Goal: Task Accomplishment & Management: Manage account settings

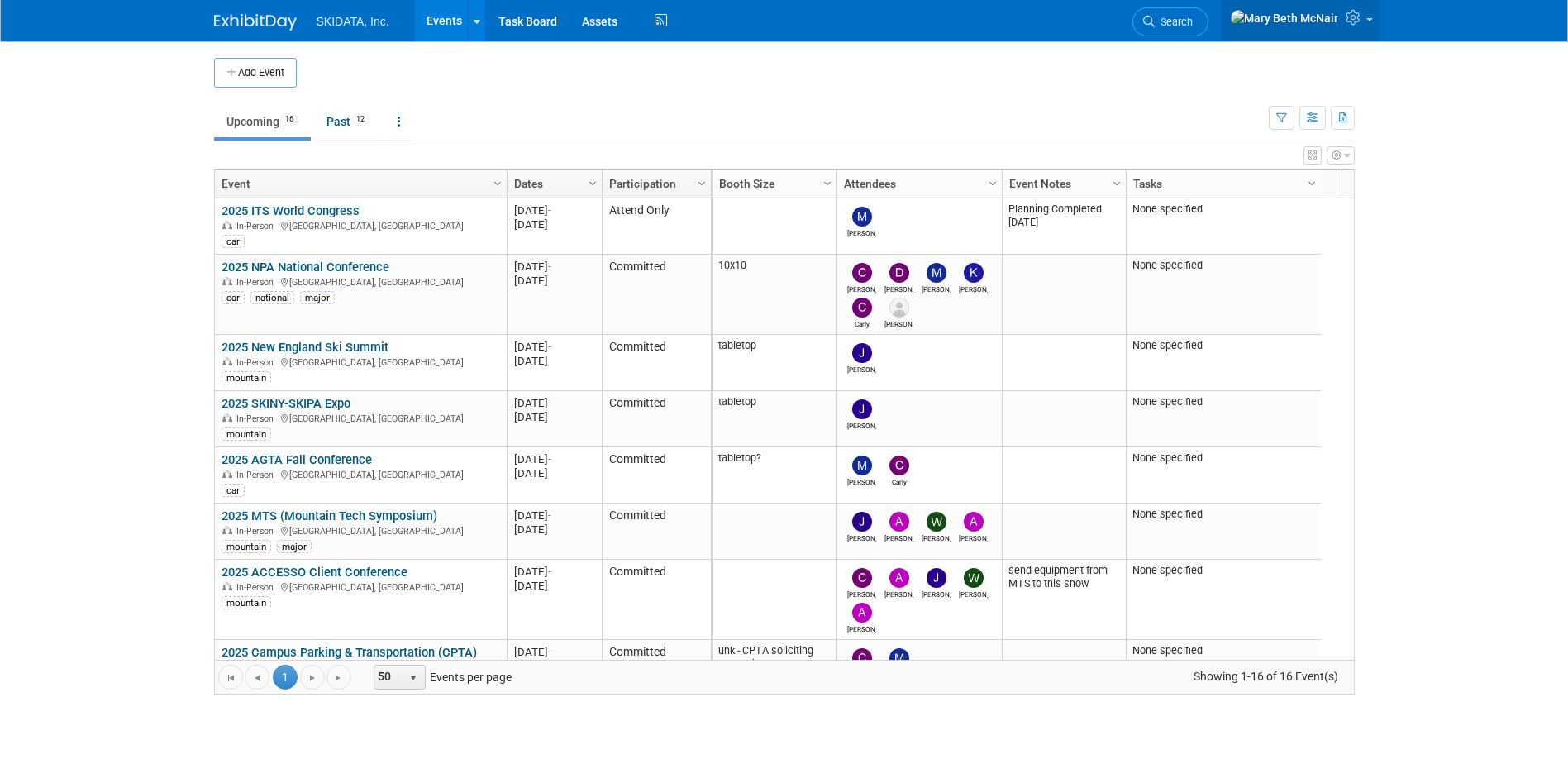
click at [1347, 25] on icon at bounding box center [1355, 17] width 19 height 15
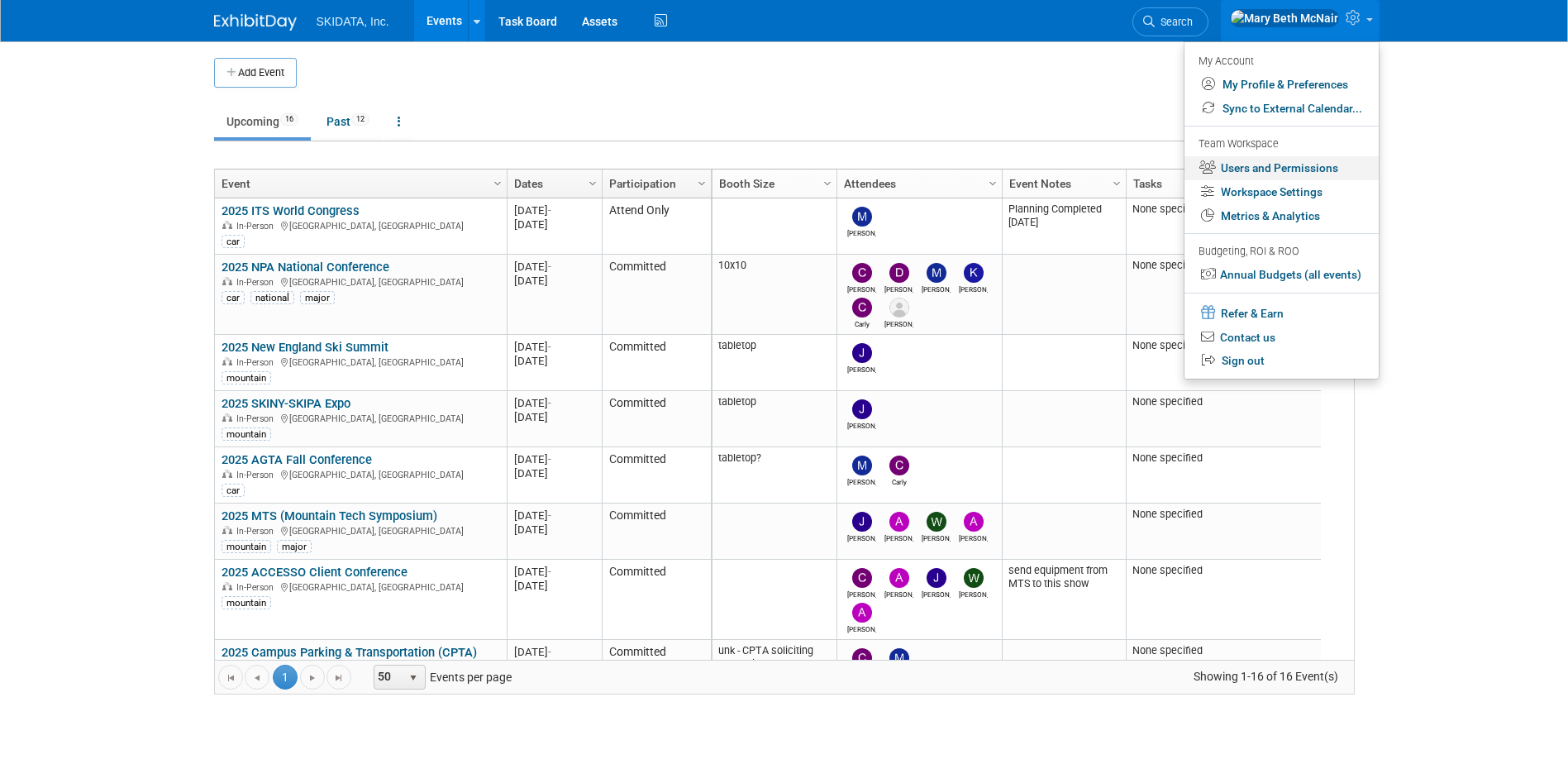
click at [1255, 171] on link "Users and Permissions" at bounding box center [1282, 168] width 195 height 24
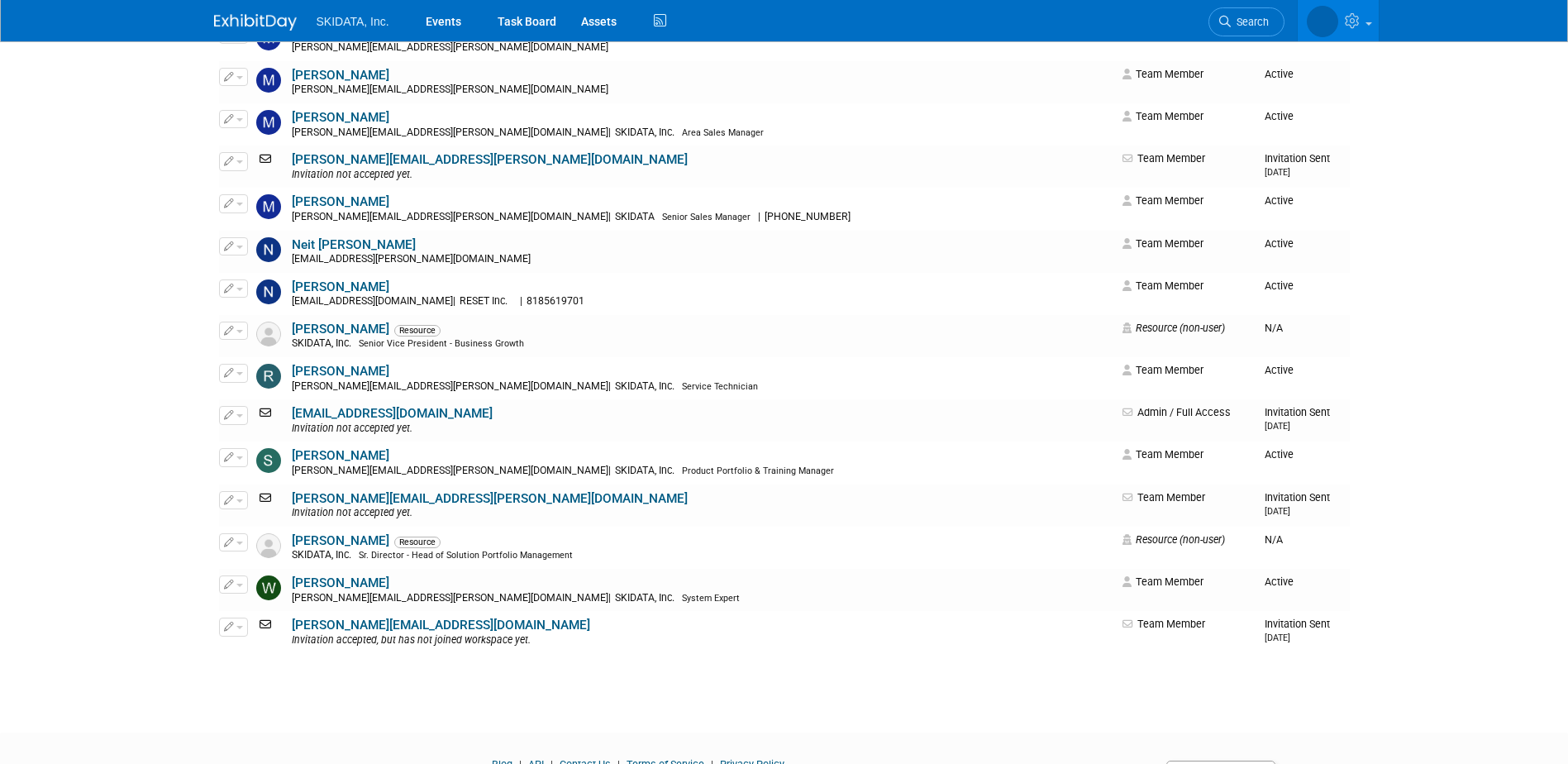
scroll to position [1532, 0]
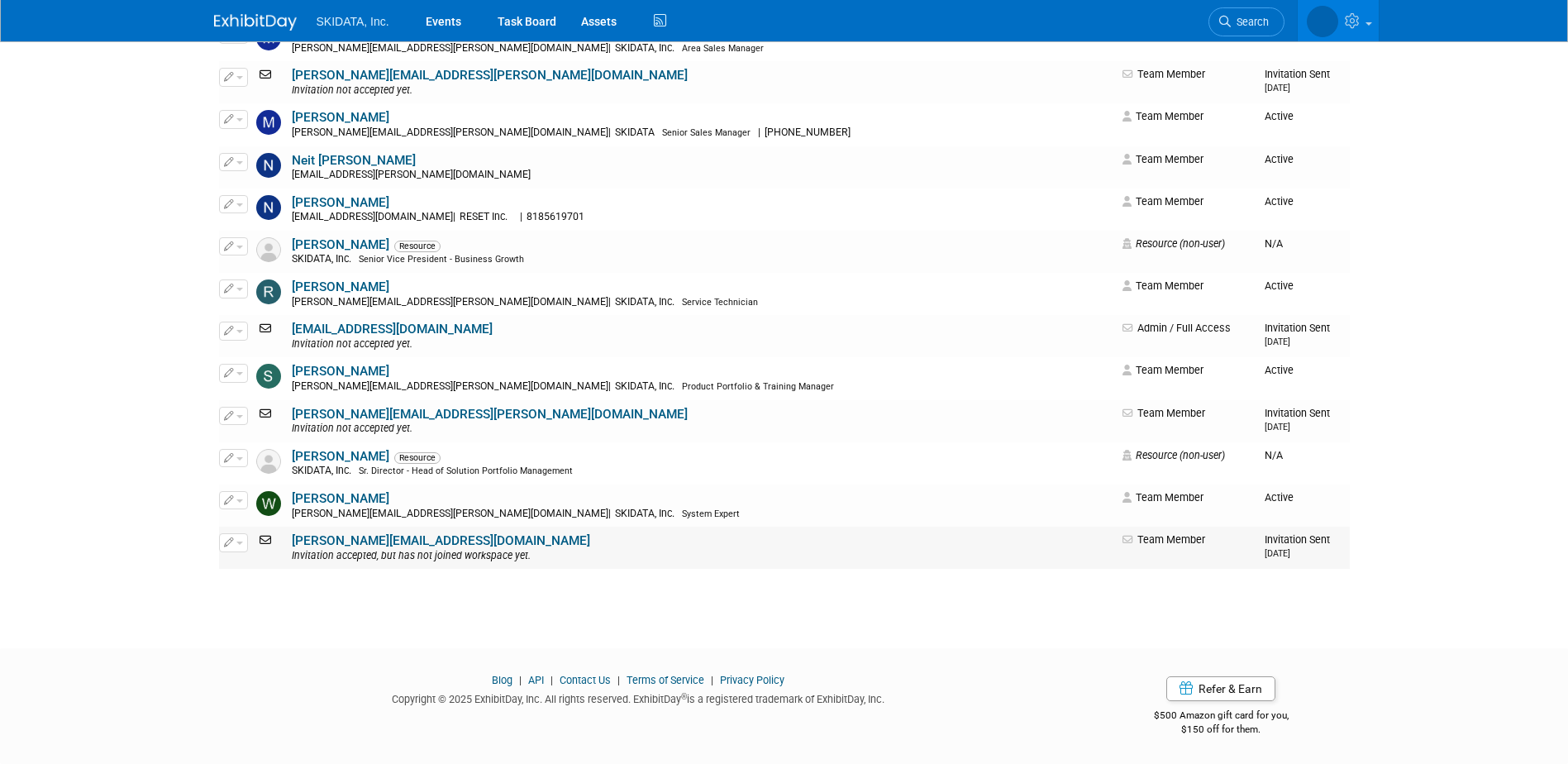
click at [364, 541] on link "[PERSON_NAME][EMAIL_ADDRESS][DOMAIN_NAME]" at bounding box center [440, 541] width 298 height 15
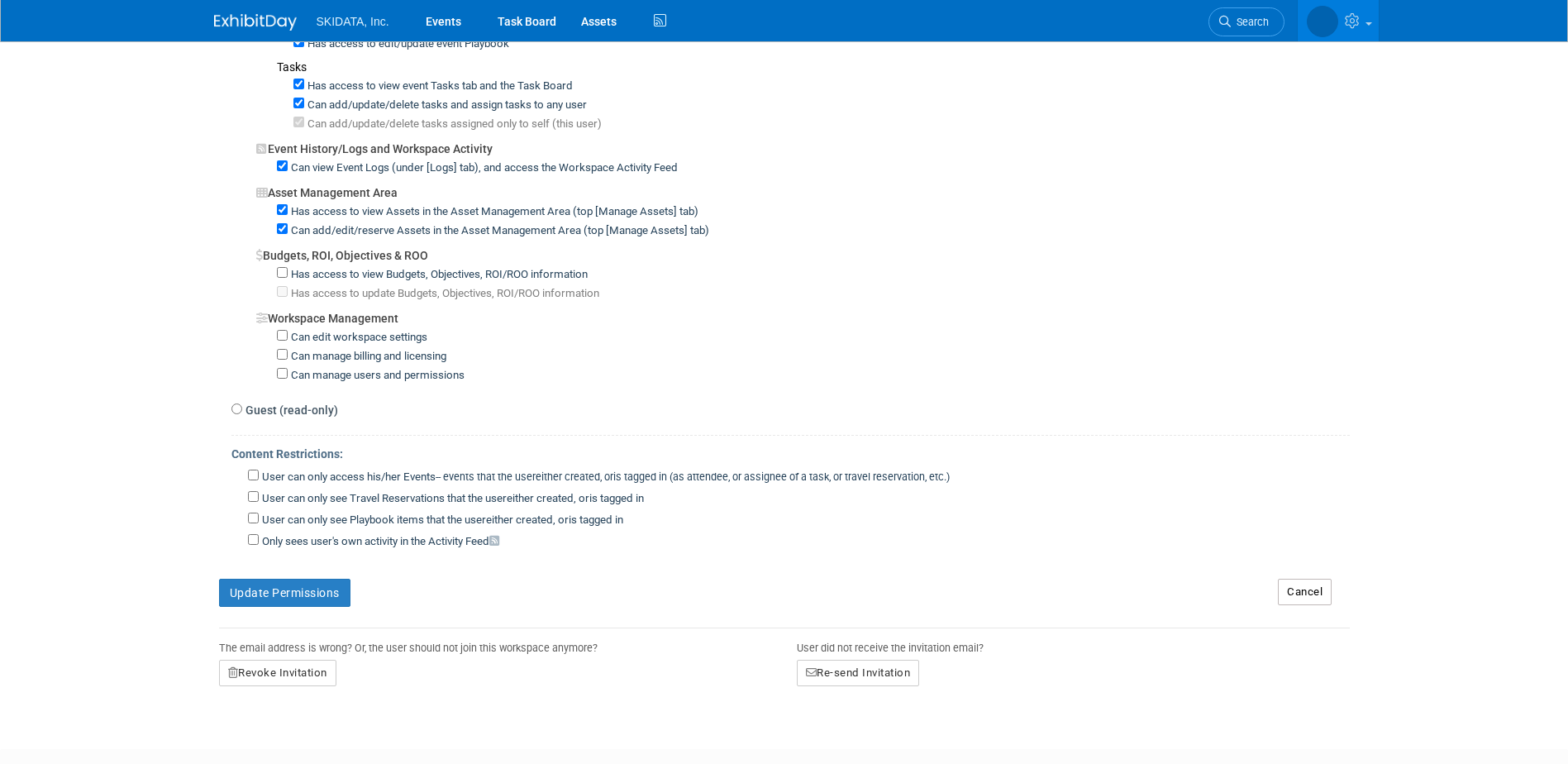
scroll to position [1108, 0]
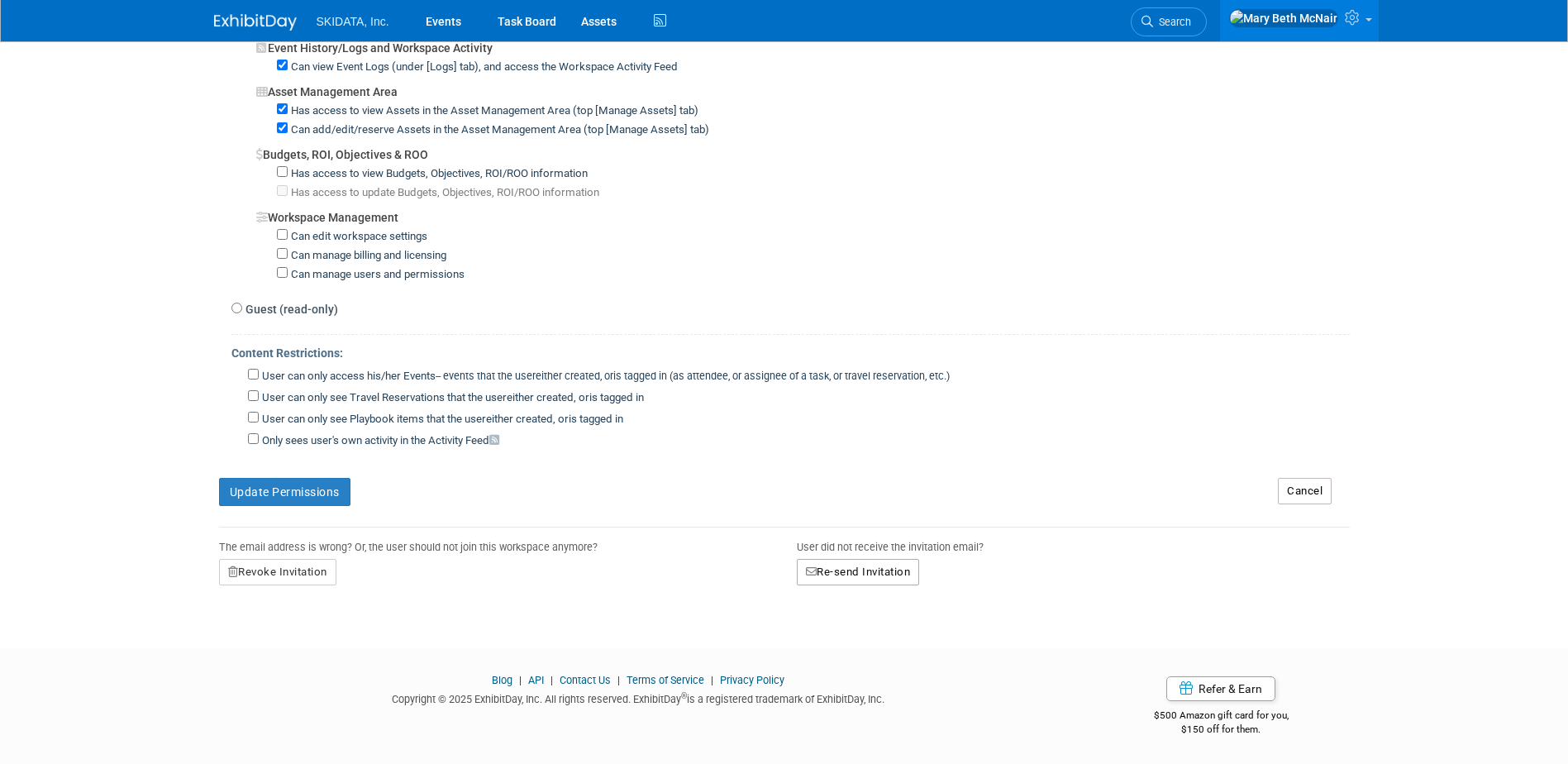
click at [855, 572] on button "Re-send Invitation" at bounding box center [857, 571] width 123 height 26
